Goal: Navigation & Orientation: Find specific page/section

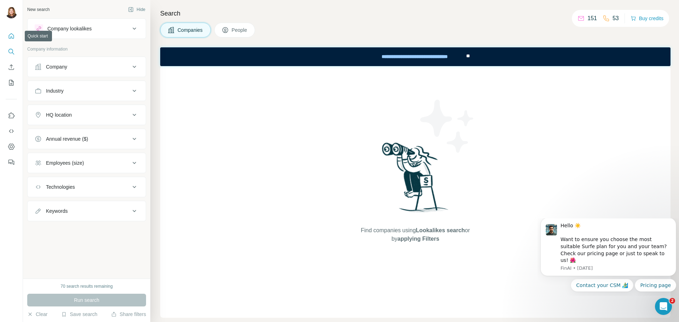
click at [7, 36] on button "Quick start" at bounding box center [11, 36] width 11 height 13
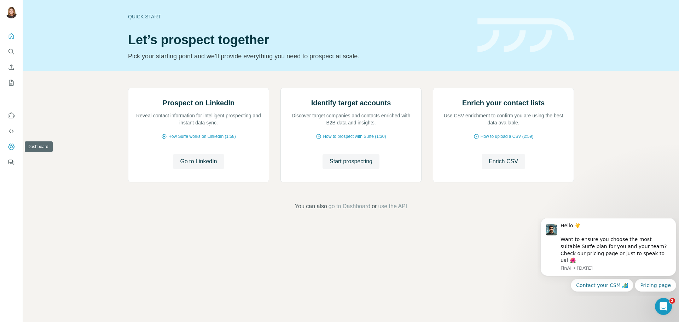
click at [13, 151] on button "Dashboard" at bounding box center [11, 146] width 11 height 13
